Goal: Task Accomplishment & Management: Use online tool/utility

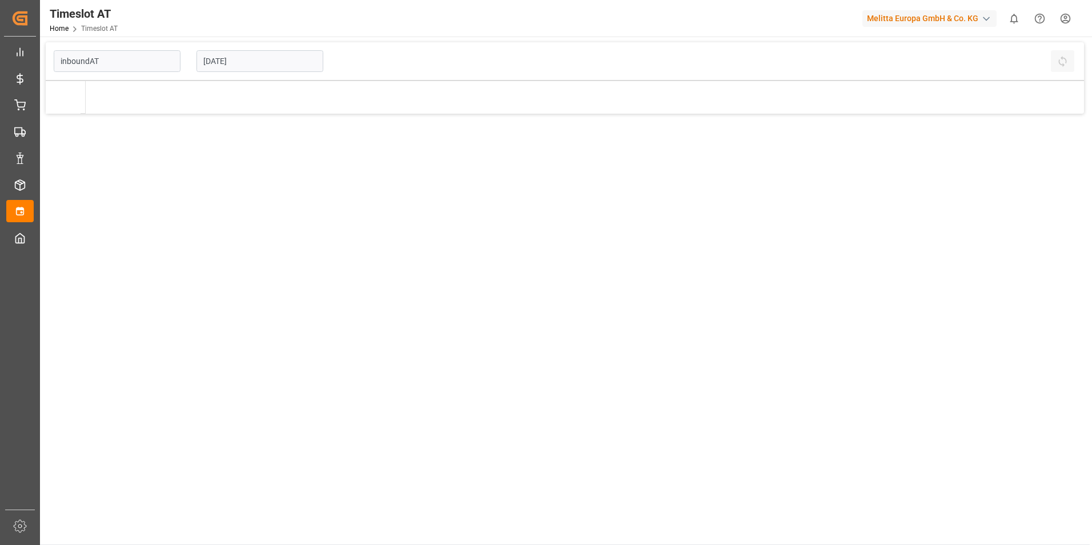
type input "Inbound AT"
